Goal: Book appointment/travel/reservation

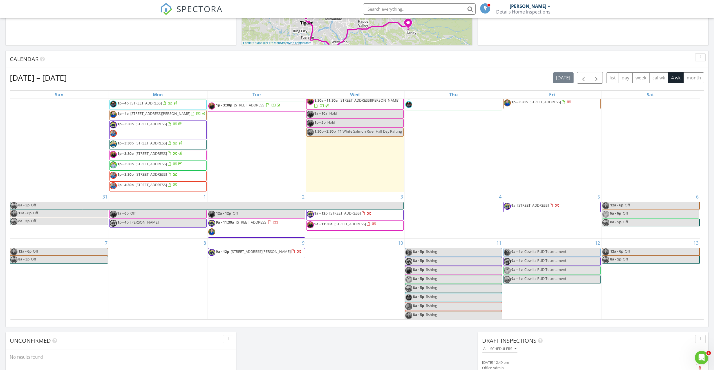
scroll to position [145, 0]
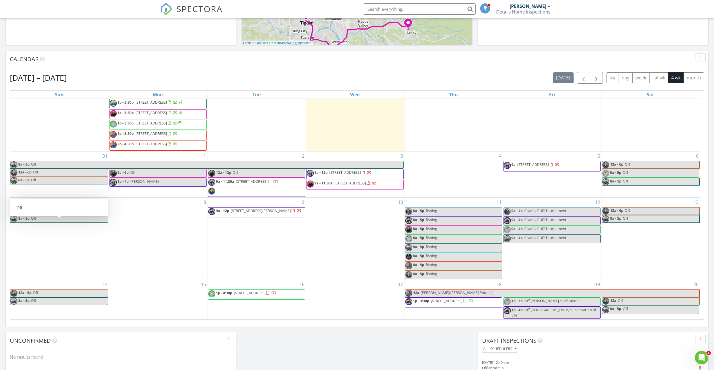
click at [130, 217] on div "8" at bounding box center [158, 239] width 98 height 82
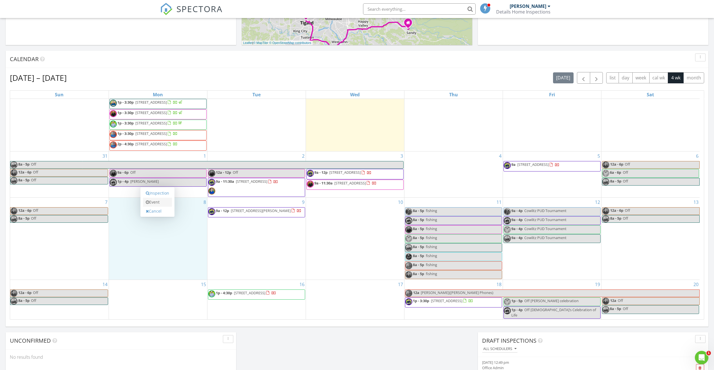
click at [161, 203] on link "Event" at bounding box center [157, 202] width 29 height 9
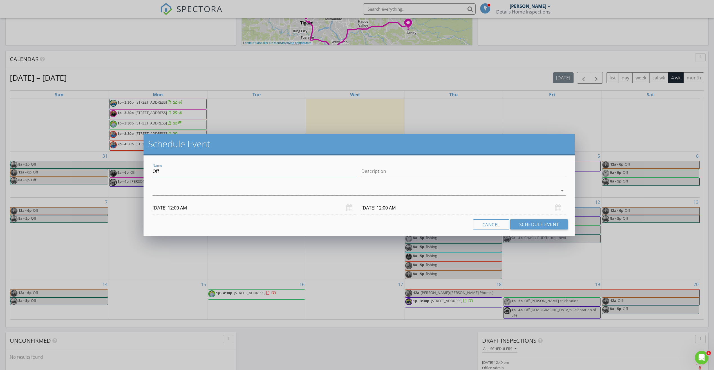
drag, startPoint x: 162, startPoint y: 170, endPoint x: 151, endPoint y: 170, distance: 11.3
click at [151, 170] on div "Name Off" at bounding box center [254, 171] width 209 height 19
type input "team pictures"
click at [158, 187] on div at bounding box center [354, 190] width 405 height 9
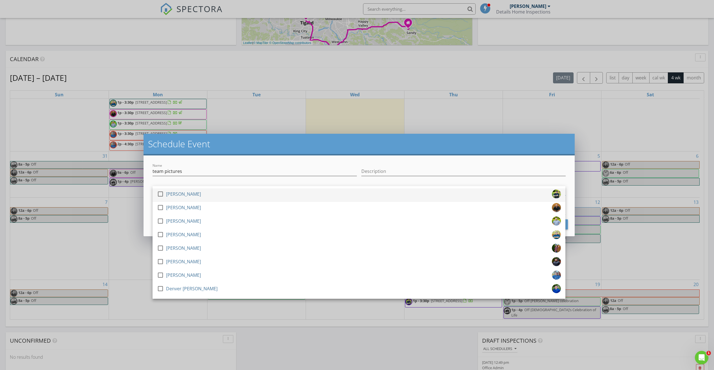
click at [160, 192] on div at bounding box center [161, 194] width 10 height 10
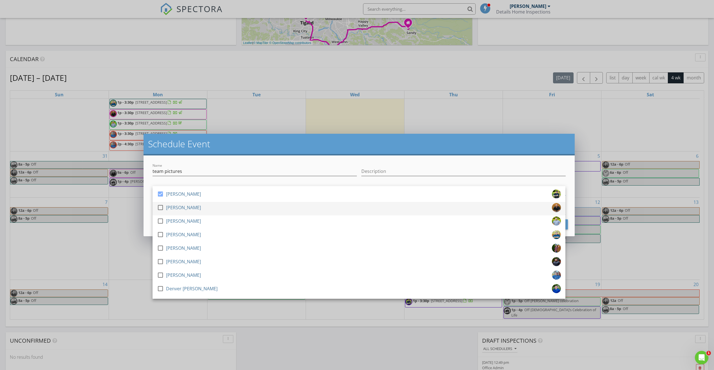
click at [159, 208] on div at bounding box center [161, 208] width 10 height 10
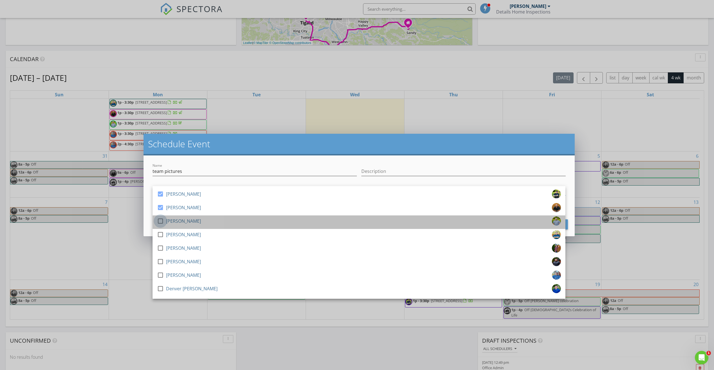
click at [162, 220] on div at bounding box center [161, 221] width 10 height 10
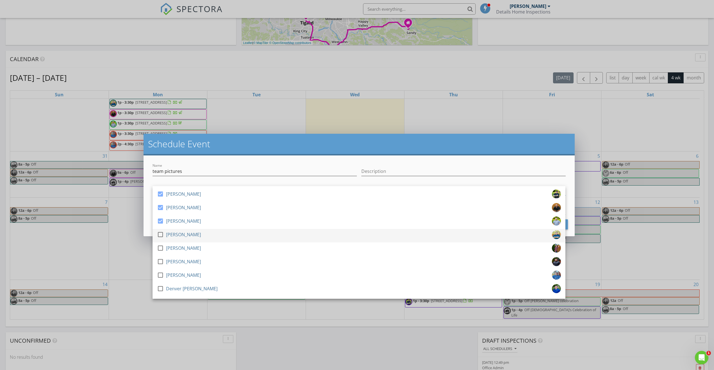
click at [162, 232] on div at bounding box center [161, 235] width 10 height 10
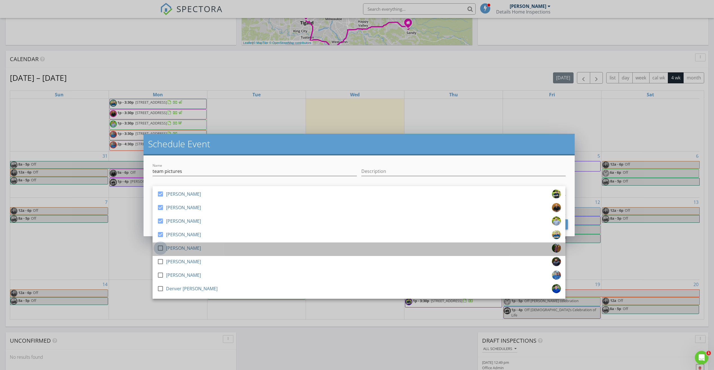
click at [158, 247] on div at bounding box center [161, 248] width 10 height 10
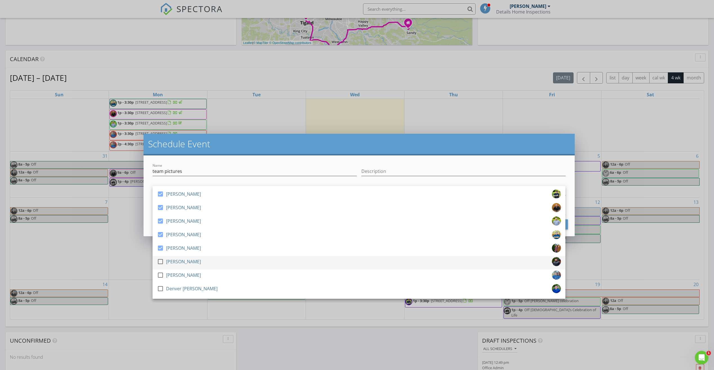
click at [161, 262] on div at bounding box center [161, 262] width 10 height 10
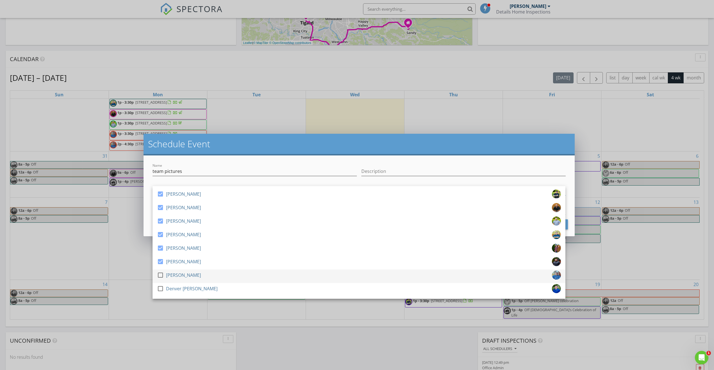
click at [158, 275] on div at bounding box center [161, 275] width 10 height 10
click at [160, 288] on div at bounding box center [161, 289] width 10 height 10
click at [147, 215] on div "Name team pictures Description check_box [PERSON_NAME] check_box [PERSON_NAME] …" at bounding box center [358, 195] width 431 height 81
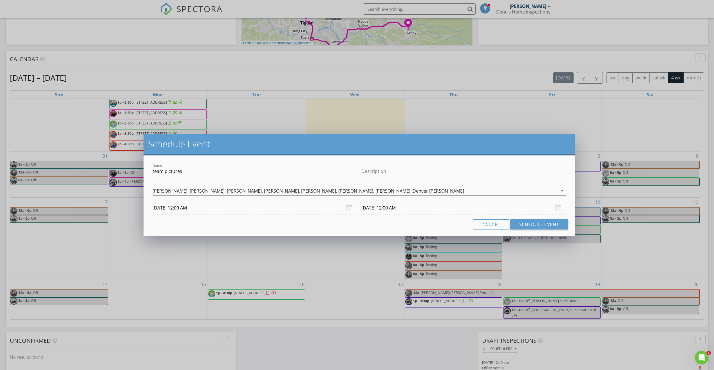
click at [180, 207] on input "[DATE] 12:00 AM" at bounding box center [254, 208] width 204 height 14
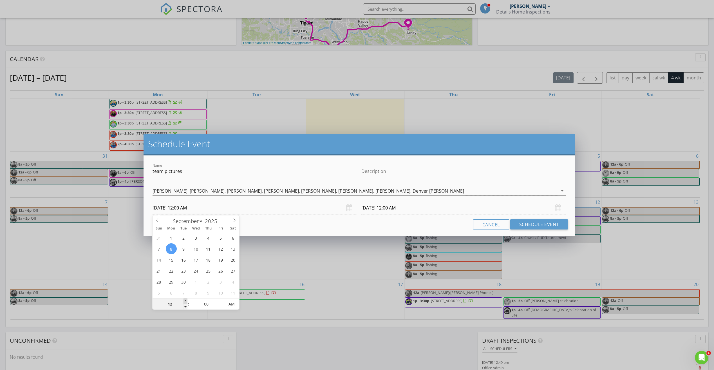
type input "01"
type input "[DATE] 1:00 AM"
click at [184, 299] on span at bounding box center [185, 301] width 4 height 6
type input "02"
type input "[DATE] 2:00 AM"
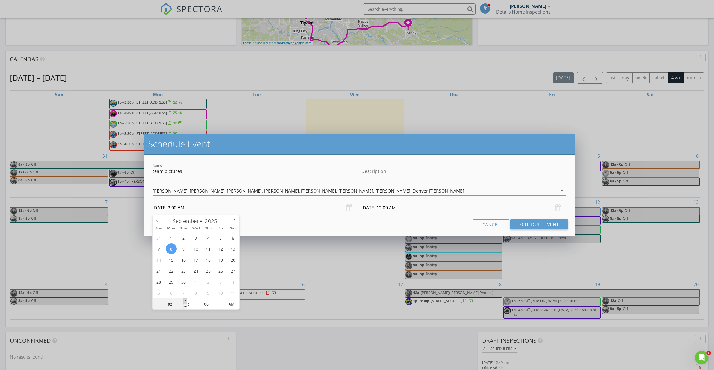
click at [184, 299] on span at bounding box center [185, 301] width 4 height 6
type input "03"
type input "[DATE] 3:00 AM"
click at [184, 299] on span at bounding box center [185, 301] width 4 height 6
type input "04"
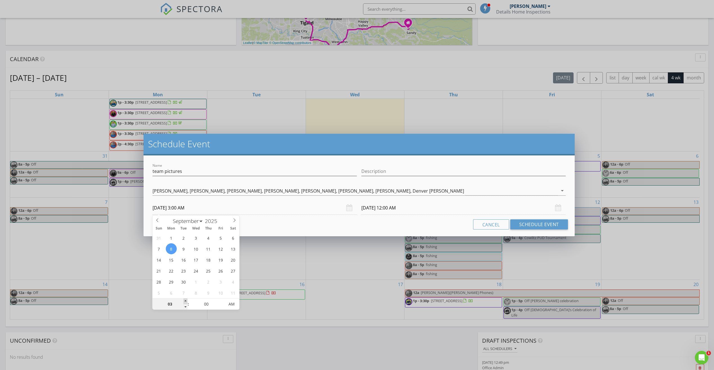
type input "[DATE] 4:00 AM"
click at [184, 299] on span at bounding box center [185, 301] width 4 height 6
type input "05"
type input "[DATE] 5:00 AM"
click at [184, 299] on span at bounding box center [185, 301] width 4 height 6
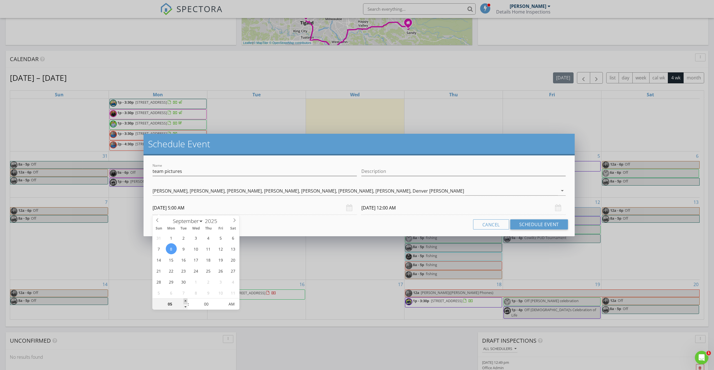
type input "06"
type input "[DATE] 6:00 AM"
click at [184, 299] on span at bounding box center [185, 301] width 4 height 6
type input "[DATE] 6:00 AM"
type input "07"
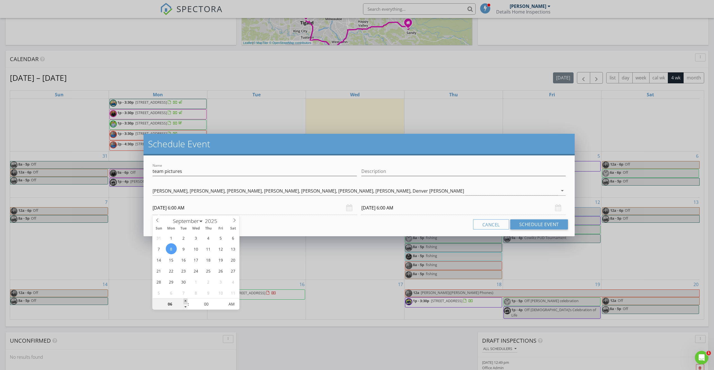
type input "[DATE] 7:00 AM"
click at [184, 299] on span at bounding box center [185, 301] width 4 height 6
type input "[DATE] 7:00 AM"
type input "05"
type input "[DATE] 7:05 AM"
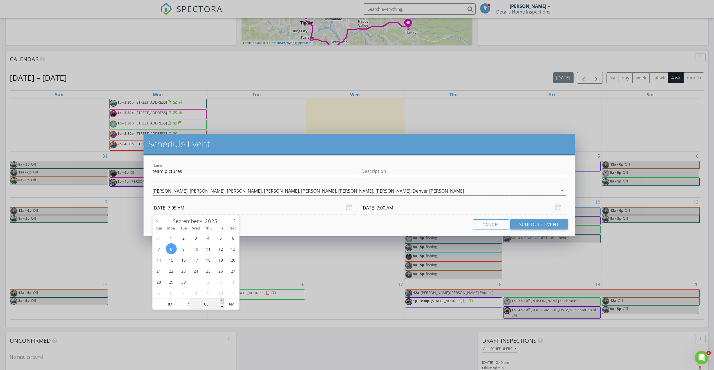
click at [221, 300] on span at bounding box center [222, 301] width 4 height 6
type input "10"
type input "[DATE] 7:10 AM"
click at [221, 300] on span at bounding box center [222, 301] width 4 height 6
type input "15"
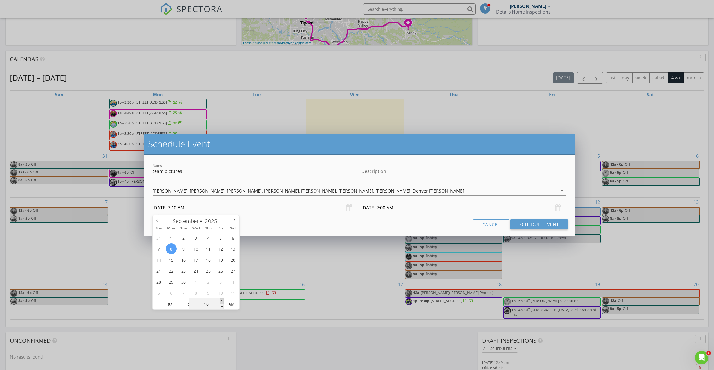
type input "[DATE] 7:15 AM"
click at [221, 300] on span at bounding box center [222, 301] width 4 height 6
type input "20"
type input "[DATE] 7:20 AM"
click at [221, 300] on span at bounding box center [222, 301] width 4 height 6
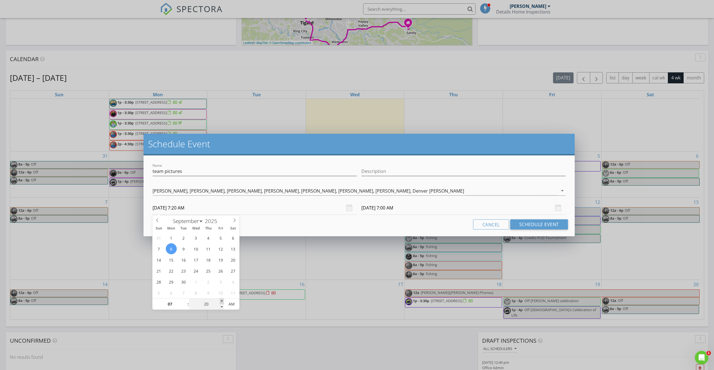
type input "25"
type input "[DATE] 7:25 AM"
click at [221, 300] on span at bounding box center [222, 301] width 4 height 6
type input "30"
type input "[DATE] 7:30 AM"
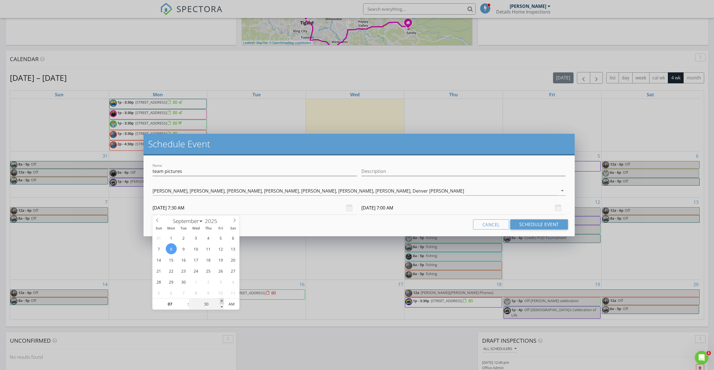
click at [221, 300] on span at bounding box center [222, 301] width 4 height 6
type input "35"
type input "[DATE] 7:35 AM"
click at [221, 299] on span at bounding box center [222, 301] width 4 height 6
type input "35"
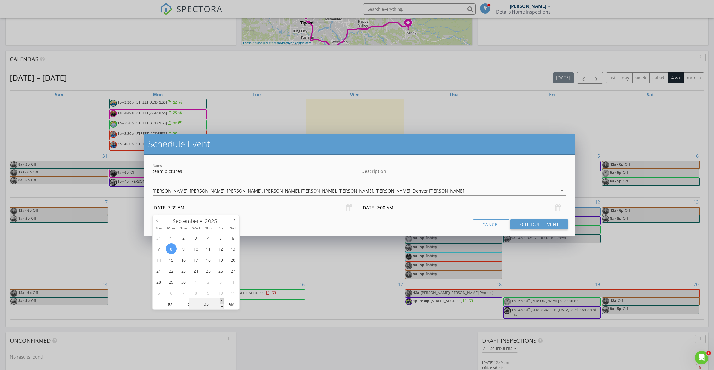
type input "[DATE] 7:35 AM"
type input "30"
type input "[DATE] 7:30 AM"
click at [222, 308] on span at bounding box center [222, 307] width 4 height 6
type input "30"
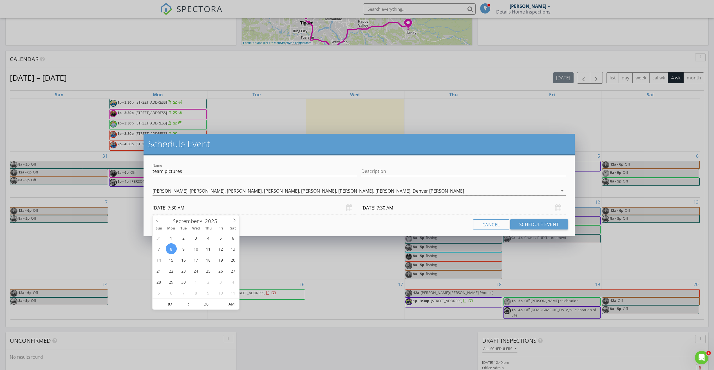
click at [268, 223] on div "Cancel Schedule Event" at bounding box center [358, 224] width 417 height 10
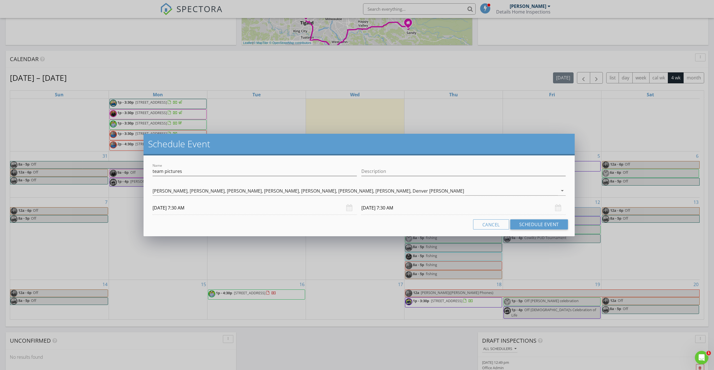
click at [375, 210] on input "[DATE] 7:30 AM" at bounding box center [463, 208] width 204 height 14
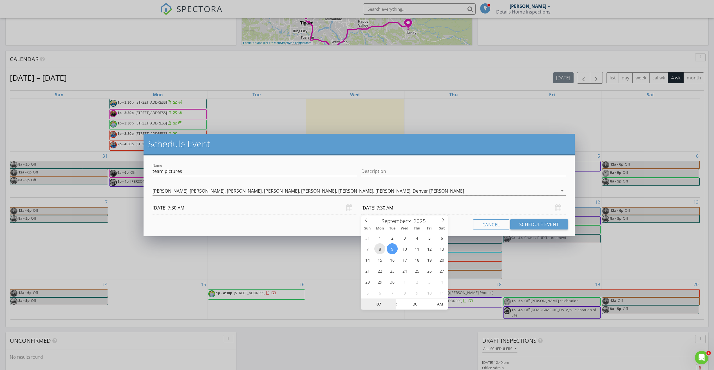
type input "[DATE] 7:30 AM"
type input "08"
type input "[DATE] 8:30 AM"
click at [393, 299] on span at bounding box center [394, 301] width 4 height 6
type input "25"
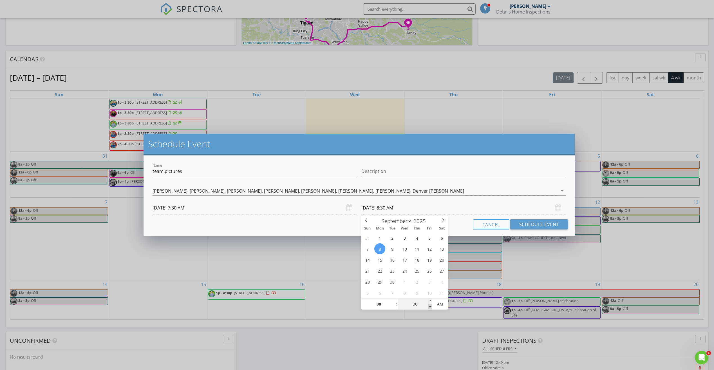
type input "[DATE] 8:25 AM"
click at [430, 308] on span at bounding box center [430, 307] width 4 height 6
type input "20"
type input "[DATE] 8:20 AM"
click at [430, 308] on span at bounding box center [430, 307] width 4 height 6
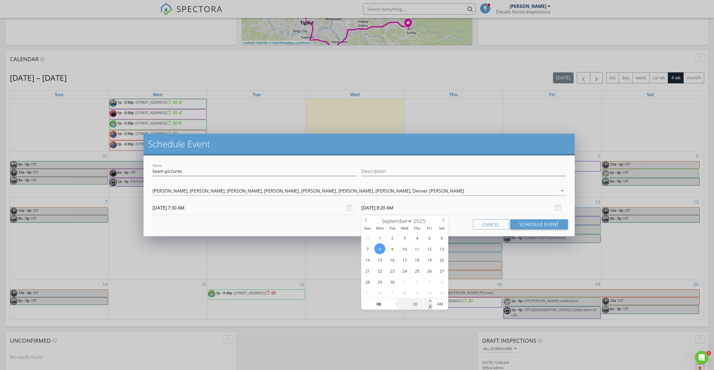
type input "15"
type input "[DATE] 8:15 AM"
click at [430, 308] on span at bounding box center [430, 307] width 4 height 6
type input "10"
type input "[DATE] 8:10 AM"
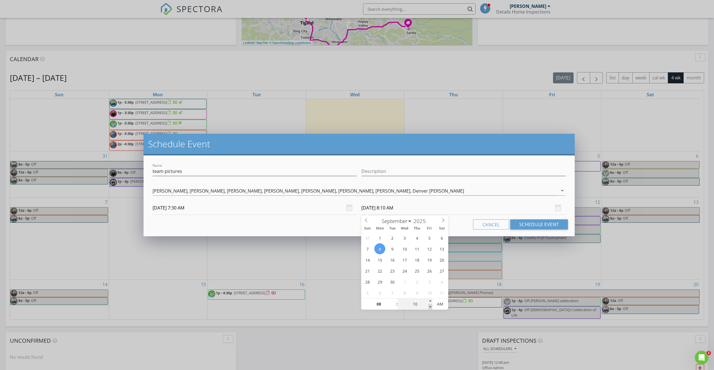
click at [430, 308] on span at bounding box center [430, 307] width 4 height 6
type input "05"
type input "[DATE] 8:05 AM"
click at [430, 308] on span at bounding box center [430, 307] width 4 height 6
type input "00"
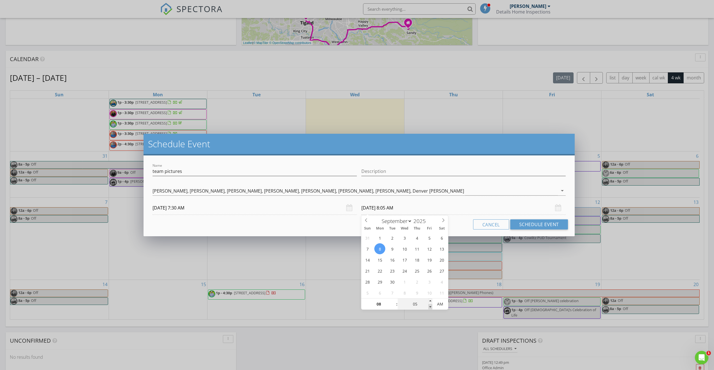
type input "[DATE] 8:00 AM"
click at [430, 308] on span at bounding box center [430, 307] width 4 height 6
click at [455, 223] on div "Cancel Schedule Event" at bounding box center [358, 224] width 417 height 10
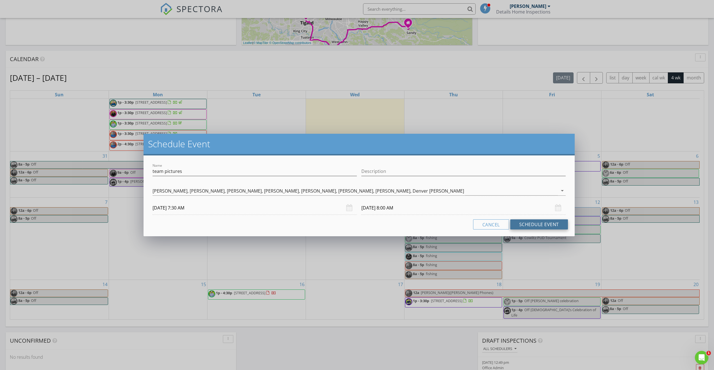
click at [535, 222] on button "Schedule Event" at bounding box center [539, 224] width 58 height 10
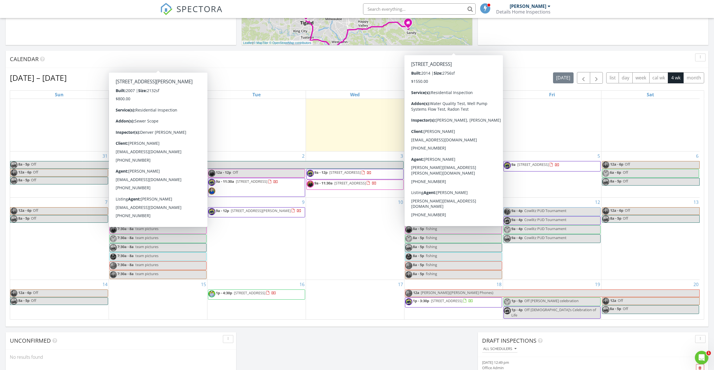
click at [50, 263] on div "7 12a - 6p Off 8a - 5p Off" at bounding box center [59, 239] width 98 height 82
